Goal: Task Accomplishment & Management: Manage account settings

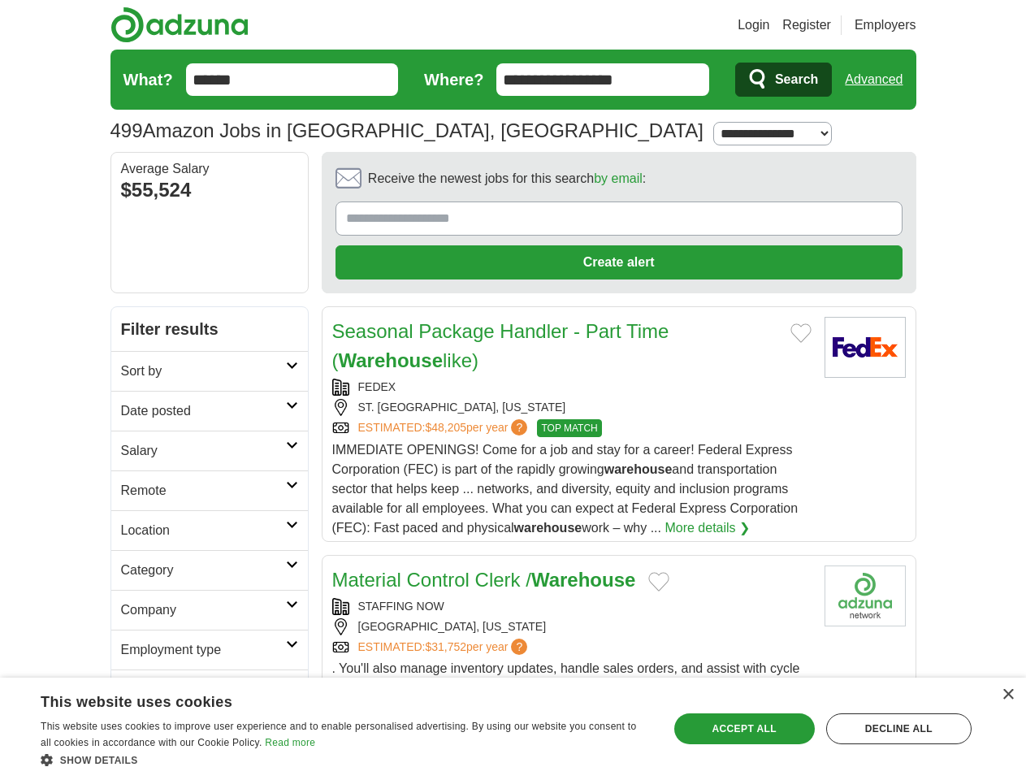
click at [770, 25] on link "Login" at bounding box center [754, 25] width 32 height 20
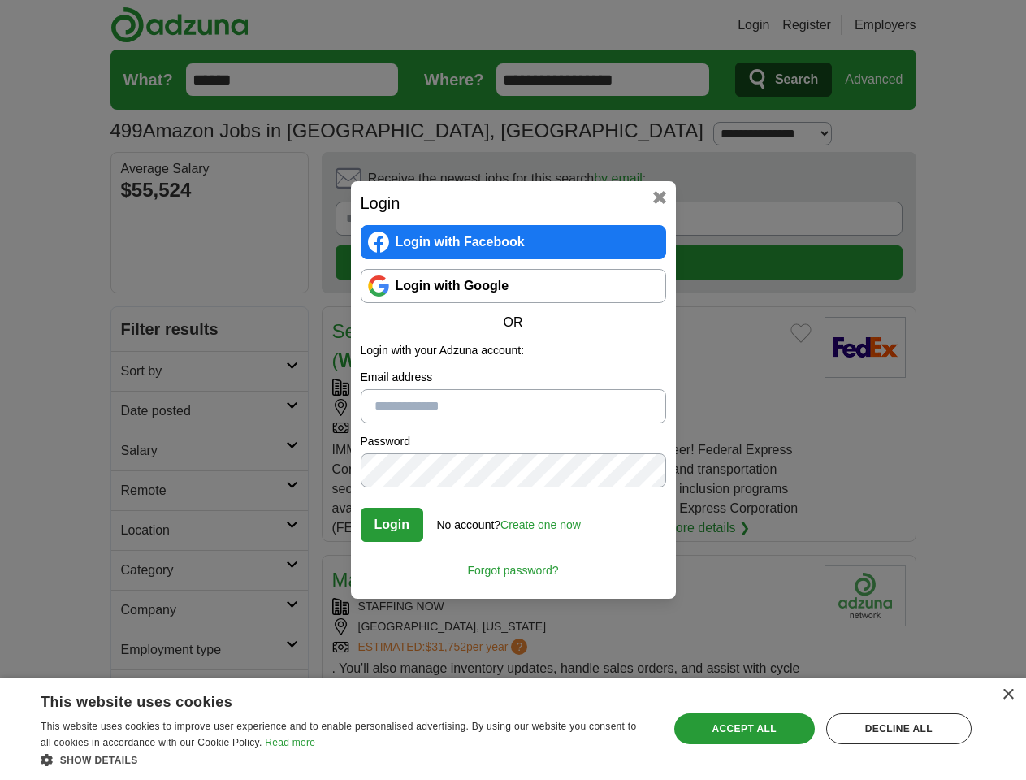
click at [904, 25] on div "Login Login with Facebook Login with Google OR Login with your Adzuna account: …" at bounding box center [513, 390] width 1026 height 780
click at [880, 80] on div "Login Login with Facebook Login with Google OR Login with your Adzuna account: …" at bounding box center [513, 390] width 1026 height 780
click at [574, 183] on div "Login Login with Facebook Login with Google OR Login with your Adzuna account: …" at bounding box center [513, 390] width 325 height 418
click at [950, 184] on div "Login Login with Facebook Login with Google OR Login with your Adzuna account: …" at bounding box center [513, 390] width 1026 height 780
click at [137, 293] on div "Login Login with Facebook Login with Google OR Login with your Adzuna account: …" at bounding box center [513, 390] width 1026 height 780
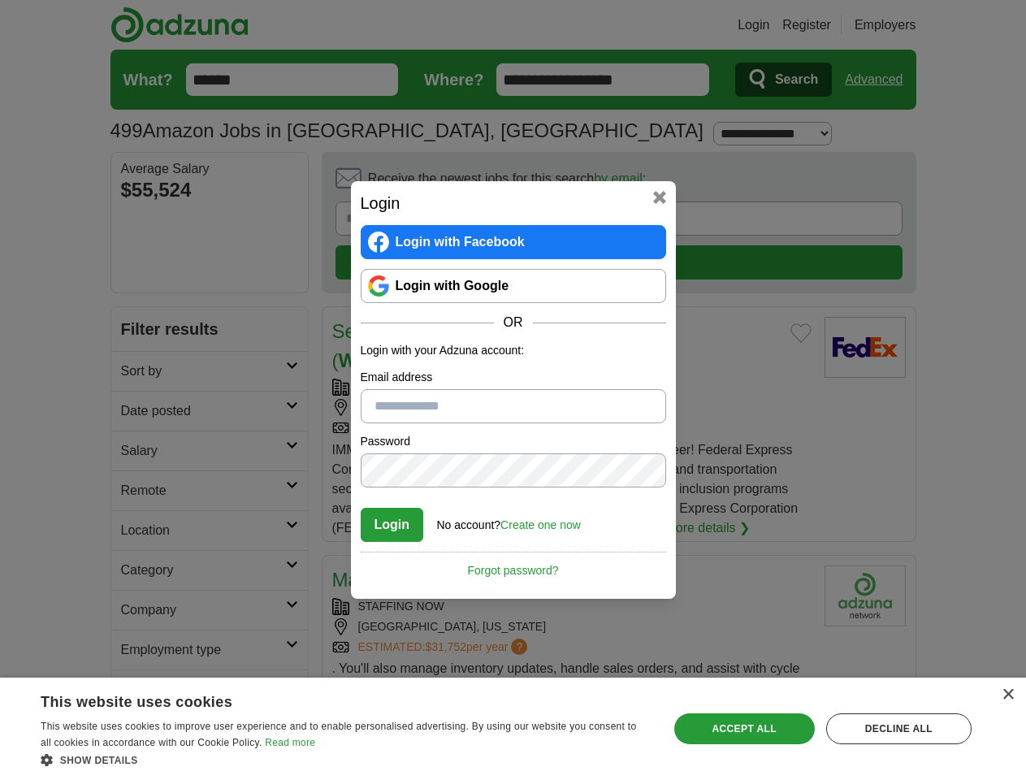
click at [137, 332] on div "Login Login with Facebook Login with Google OR Login with your Adzuna account: …" at bounding box center [513, 390] width 1026 height 780
click at [137, 372] on div "Login Login with Facebook Login with Google OR Login with your Adzuna account: …" at bounding box center [513, 390] width 1026 height 780
click at [137, 412] on div "Login Login with Facebook Login with Google OR Login with your Adzuna account: …" at bounding box center [513, 390] width 1026 height 780
click at [137, 452] on div "Login Login with Facebook Login with Google OR Login with your Adzuna account: …" at bounding box center [513, 390] width 1026 height 780
